Goal: Transaction & Acquisition: Purchase product/service

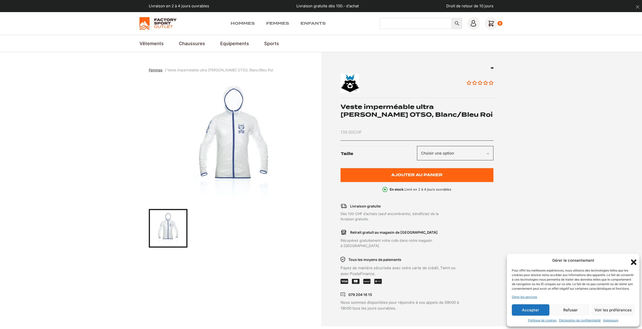
click at [406, 24] on input "Chercher" at bounding box center [416, 23] width 72 height 11
type input "veste impermeable"
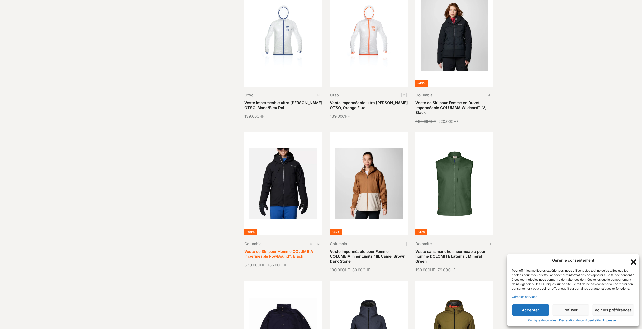
scroll to position [252, 0]
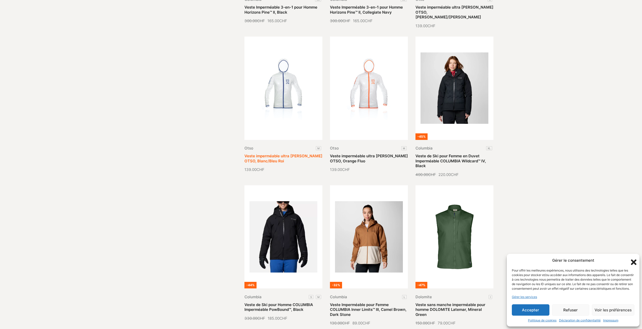
click at [281, 154] on link "Veste imperméable ultra [PERSON_NAME] OTSO, Blanc/Bleu Roi" at bounding box center [283, 159] width 78 height 10
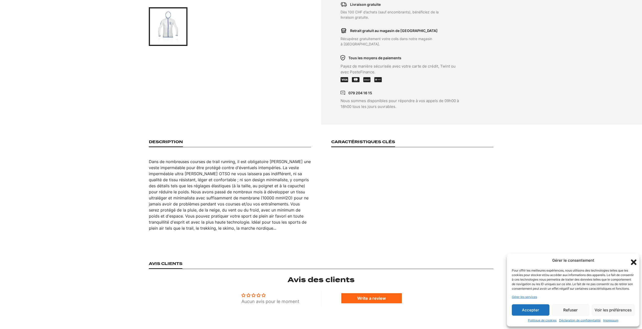
scroll to position [202, 0]
